Goal: Task Accomplishment & Management: Use online tool/utility

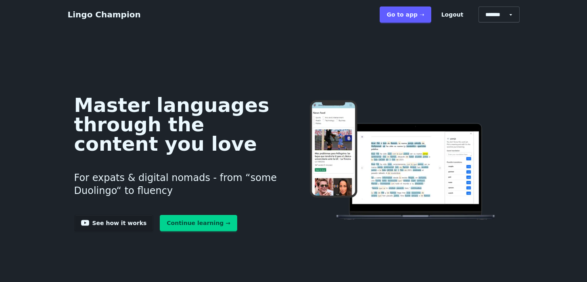
click at [431, 14] on link "Go to app ➝" at bounding box center [405, 14] width 51 height 16
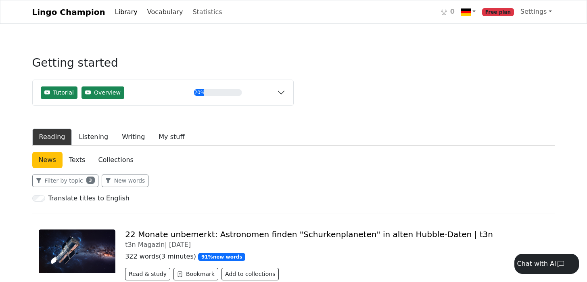
click at [150, 16] on link "Vocabulary" at bounding box center [165, 12] width 42 height 16
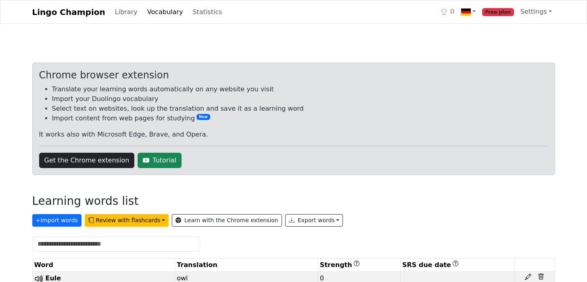
scroll to position [164, 0]
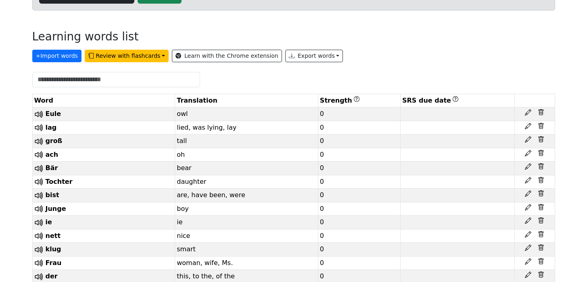
click at [62, 59] on button "+ Import words" at bounding box center [56, 56] width 49 height 13
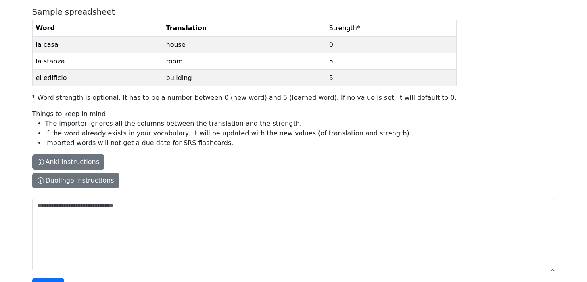
scroll to position [115, 0]
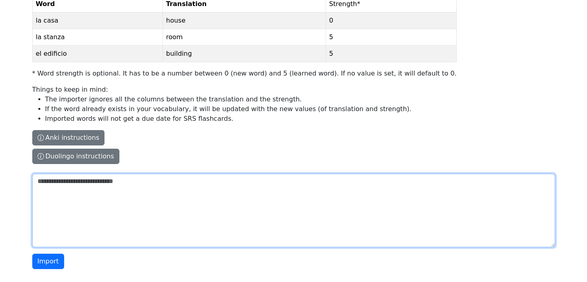
click at [140, 226] on textarea "The columns have to be tab-separated. The safest way is to copy-paste from Exce…" at bounding box center [293, 210] width 523 height 73
paste textarea "**********"
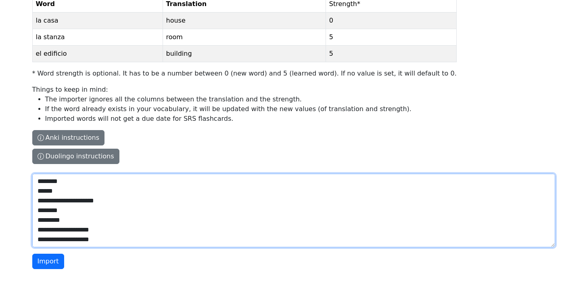
scroll to position [597, 0]
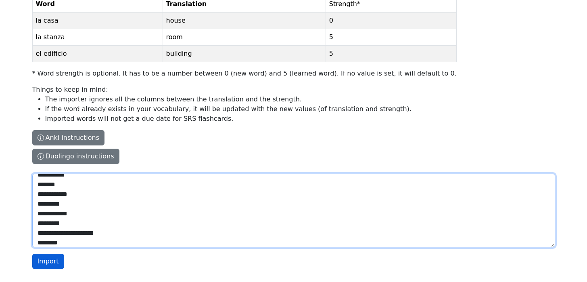
type textarea "**********"
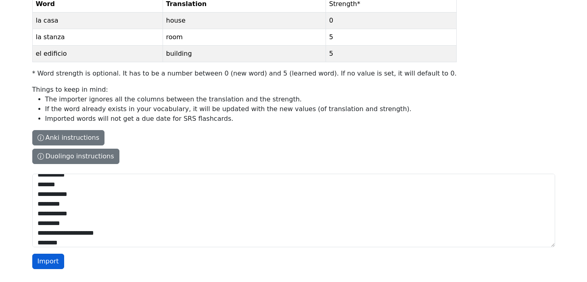
click at [49, 259] on button "Import" at bounding box center [48, 261] width 32 height 15
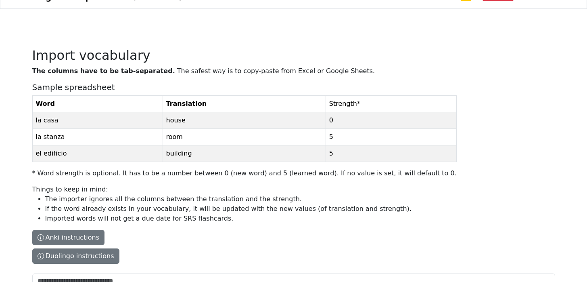
scroll to position [0, 0]
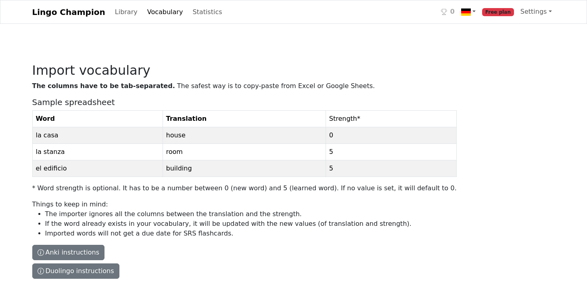
click at [153, 14] on link "Vocabulary" at bounding box center [165, 12] width 42 height 16
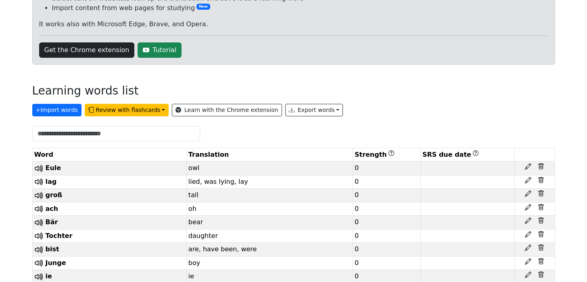
scroll to position [38, 0]
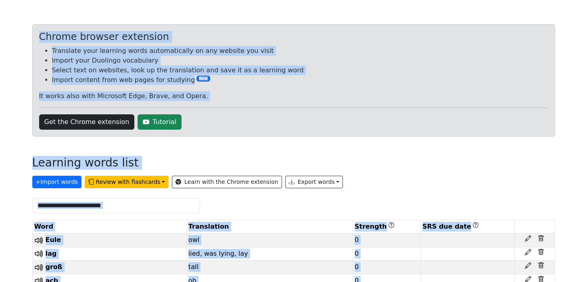
copy div "Lingo Champion Library Vocabulary Statistics 0 Free plan Settings Browser exten…"
